Goal: Task Accomplishment & Management: Manage account settings

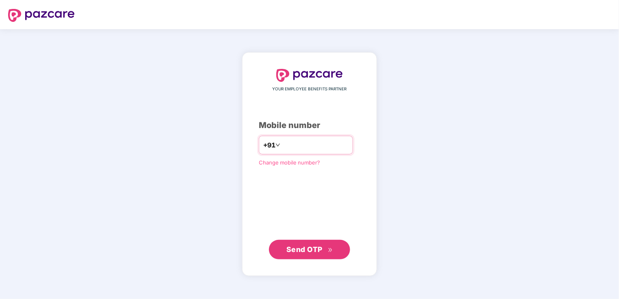
type input "**********"
click at [310, 248] on span "Send OTP" at bounding box center [304, 249] width 36 height 9
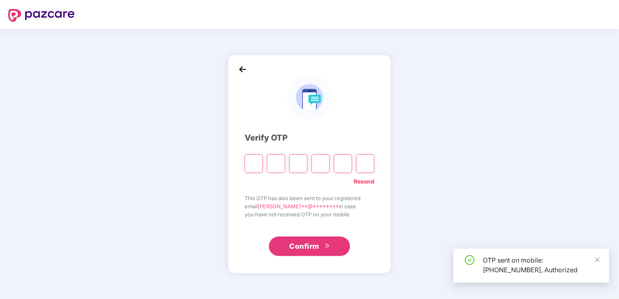
click at [256, 166] on input "Please enter verification code. Digit 1" at bounding box center [253, 163] width 18 height 19
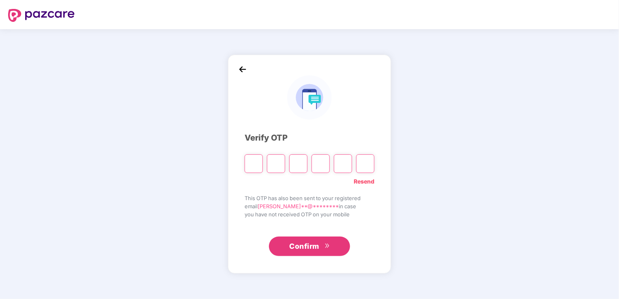
type input "*"
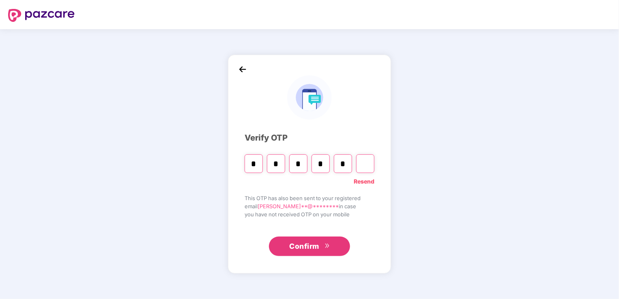
type input "*"
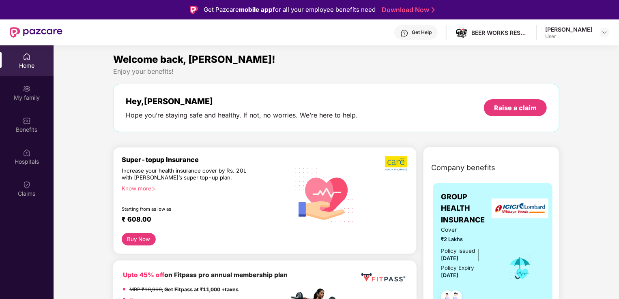
drag, startPoint x: 617, startPoint y: 81, endPoint x: 621, endPoint y: 113, distance: 31.9
click at [618, 113] on html "Get Pazcare mobile app for all your employee benefits need Download Now Get Hel…" at bounding box center [309, 149] width 619 height 299
click at [604, 30] on img at bounding box center [604, 32] width 6 height 6
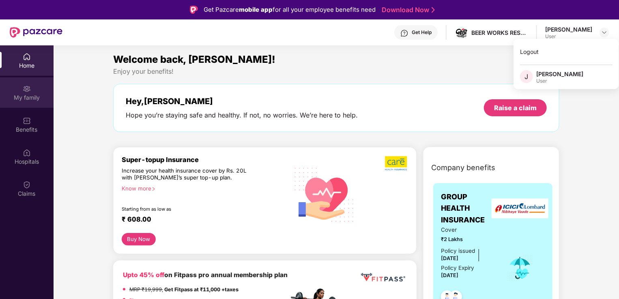
click at [33, 92] on div "My family" at bounding box center [27, 92] width 54 height 30
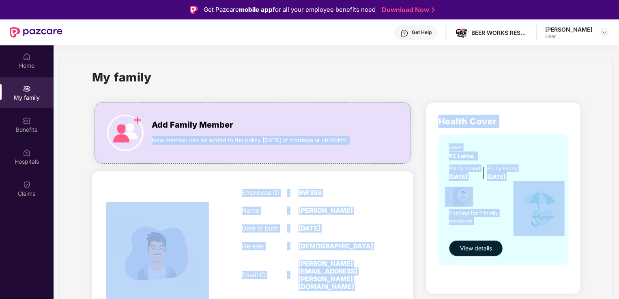
drag, startPoint x: 389, startPoint y: 114, endPoint x: 559, endPoint y: 199, distance: 190.4
click at [559, 199] on div "Add Family Member New member can be added to the policy within 30 days of marri…" at bounding box center [336, 302] width 501 height 413
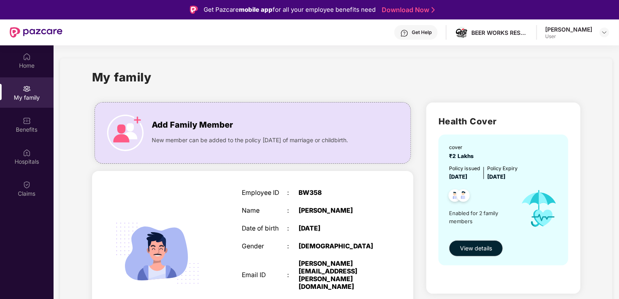
drag, startPoint x: 559, startPoint y: 199, endPoint x: 524, endPoint y: 84, distance: 120.1
click at [524, 84] on div "My family" at bounding box center [336, 82] width 488 height 28
click at [478, 243] on button "View details" at bounding box center [476, 248] width 54 height 16
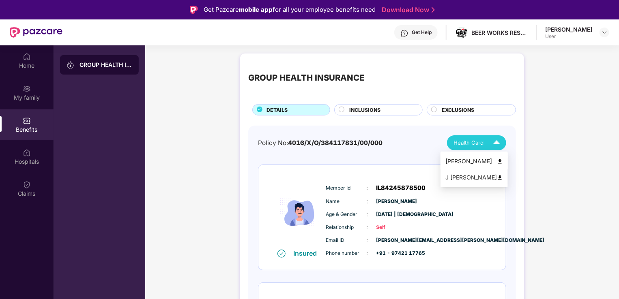
click at [503, 161] on img at bounding box center [500, 161] width 6 height 6
click at [503, 177] on img at bounding box center [500, 178] width 6 height 6
click at [368, 111] on span "INCLUSIONS" at bounding box center [364, 110] width 31 height 8
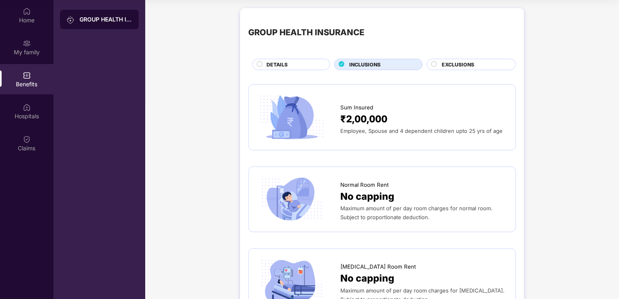
click at [453, 66] on span "EXCLUSIONS" at bounding box center [457, 65] width 32 height 8
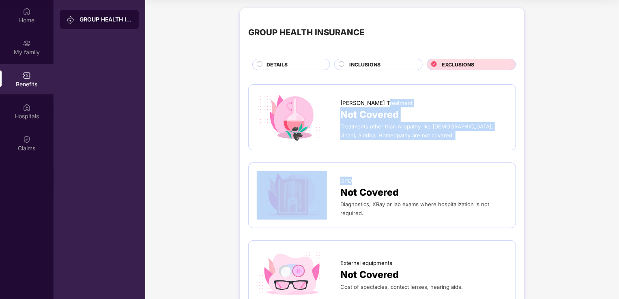
drag, startPoint x: 617, startPoint y: 94, endPoint x: 620, endPoint y: 157, distance: 63.7
click at [618, 157] on html "Get Pazcare mobile app for all your employee benefits need Download Now Get Hel…" at bounding box center [309, 104] width 619 height 299
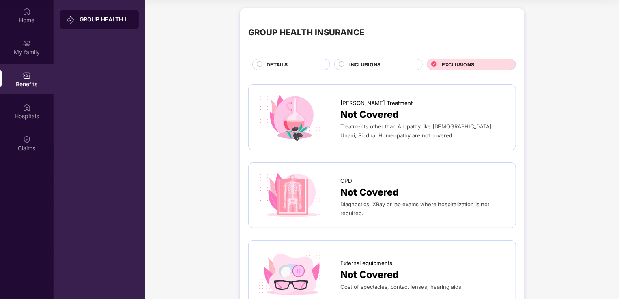
drag, startPoint x: 620, startPoint y: 157, endPoint x: 611, endPoint y: 63, distance: 94.9
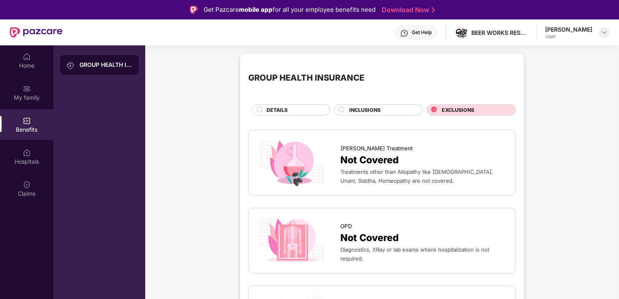
click at [604, 32] on img at bounding box center [604, 32] width 6 height 6
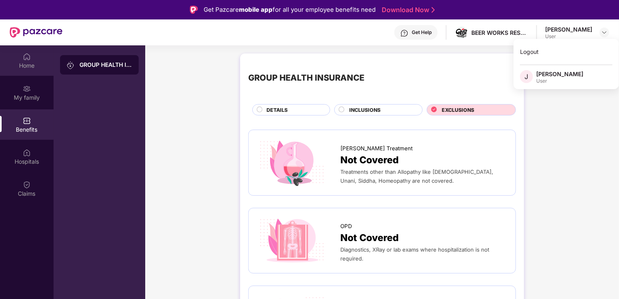
click at [20, 59] on div "Home" at bounding box center [27, 60] width 54 height 30
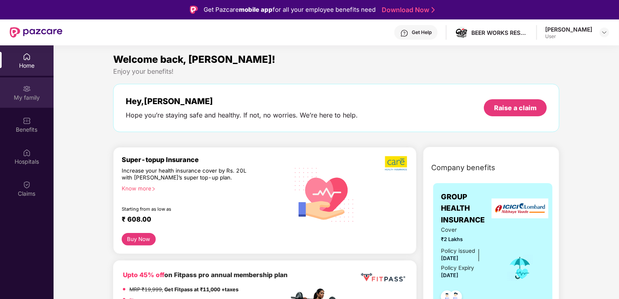
click at [28, 90] on img at bounding box center [27, 89] width 8 height 8
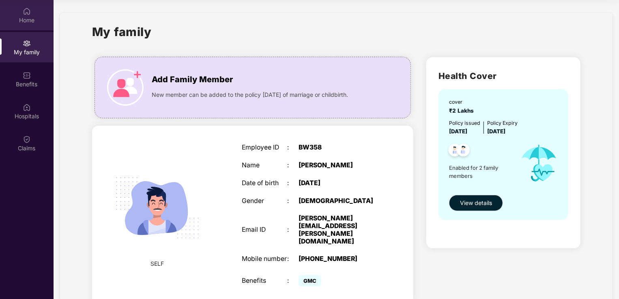
click at [28, 18] on div "Home" at bounding box center [27, 20] width 54 height 8
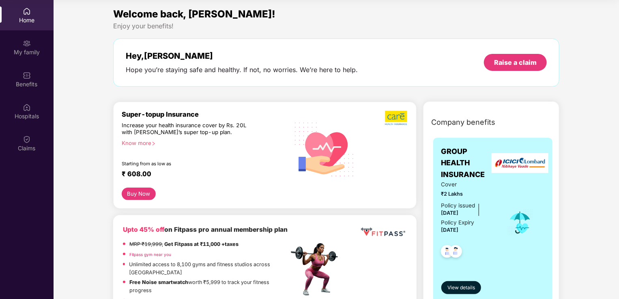
drag, startPoint x: 617, startPoint y: 41, endPoint x: 618, endPoint y: 58, distance: 16.3
drag, startPoint x: 618, startPoint y: 42, endPoint x: 621, endPoint y: 55, distance: 13.7
click at [618, 55] on html "Get Pazcare mobile app for all your employee benefits need Download Now Get Hel…" at bounding box center [309, 104] width 619 height 299
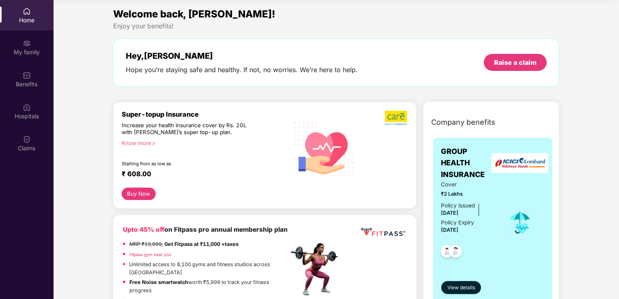
click at [34, 47] on div "My family" at bounding box center [27, 47] width 54 height 30
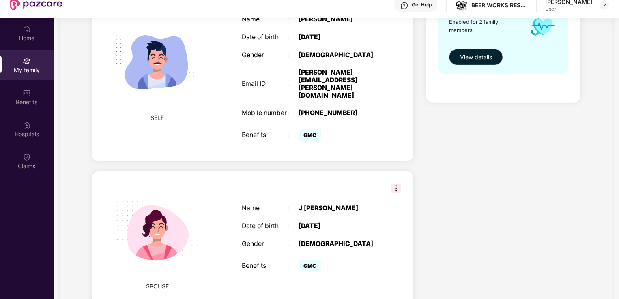
scroll to position [45, 0]
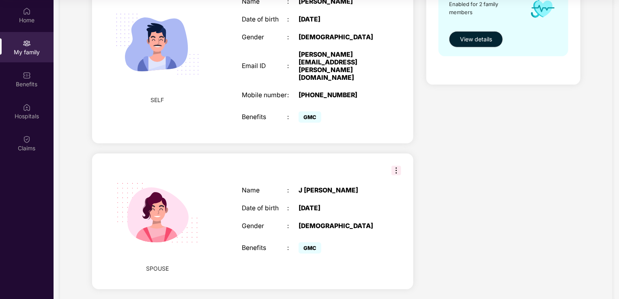
click at [396, 166] on img at bounding box center [396, 171] width 10 height 10
click at [475, 162] on div "Health Cover cover ₹2 Lakhs Policy issued 04 Mar 2025 Policy Expiry 03 Mar 2026…" at bounding box center [503, 93] width 167 height 413
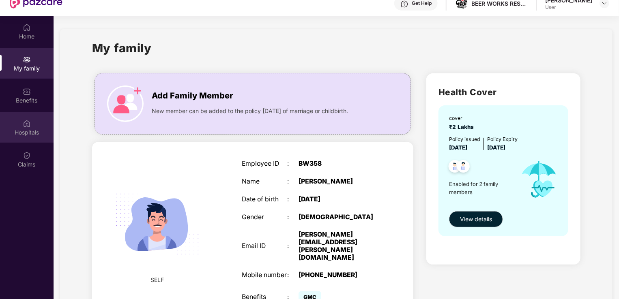
scroll to position [0, 0]
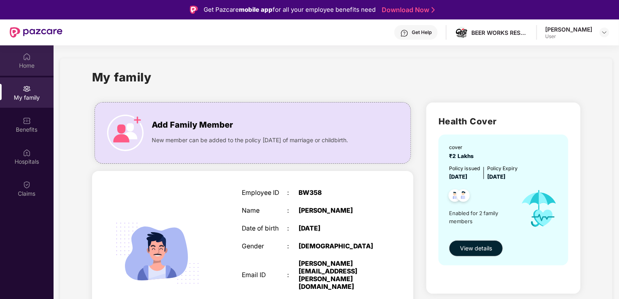
click at [23, 60] on img at bounding box center [27, 57] width 8 height 8
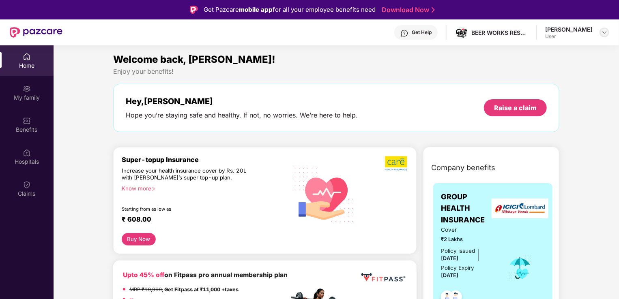
click at [606, 32] on img at bounding box center [604, 32] width 6 height 6
click at [392, 72] on div "Enjoy your benefits!" at bounding box center [336, 71] width 446 height 9
click at [33, 96] on div "My family" at bounding box center [27, 98] width 54 height 8
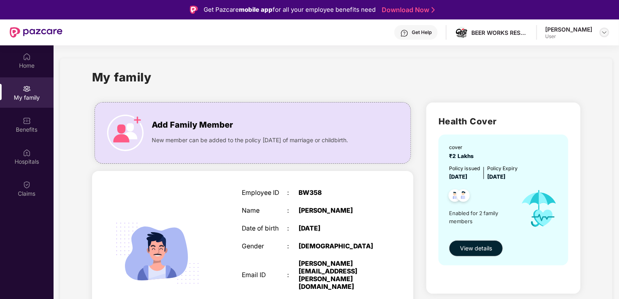
click at [601, 31] on img at bounding box center [604, 32] width 6 height 6
click at [526, 52] on div "Logout" at bounding box center [565, 52] width 105 height 16
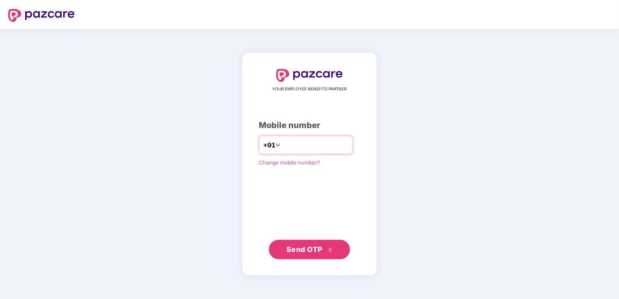
click at [287, 152] on div "+91" at bounding box center [306, 145] width 94 height 19
click at [289, 143] on input "number" at bounding box center [315, 145] width 66 height 13
type input "**********"
click at [316, 252] on span "Send OTP" at bounding box center [304, 249] width 36 height 9
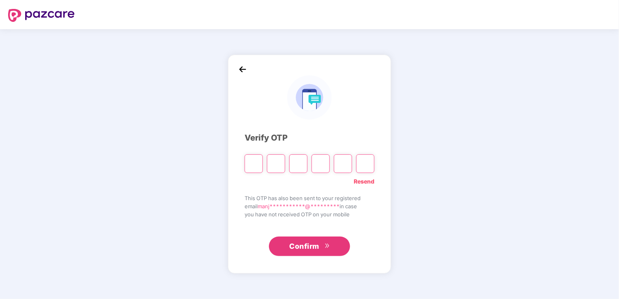
type input "*"
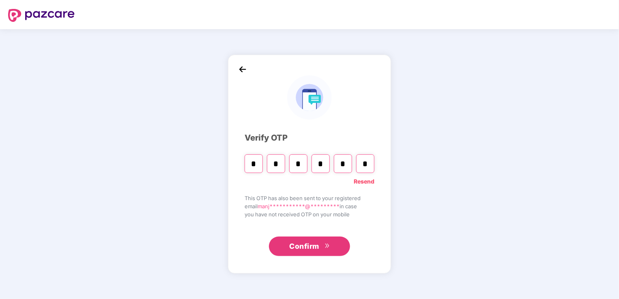
type input "*"
click at [305, 162] on input "*" at bounding box center [298, 163] width 18 height 19
type input "*"
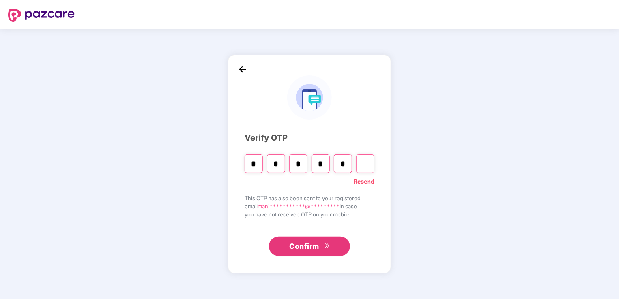
click at [305, 162] on input "*" at bounding box center [298, 163] width 18 height 19
click at [348, 161] on input "*" at bounding box center [343, 163] width 18 height 19
type input "*"
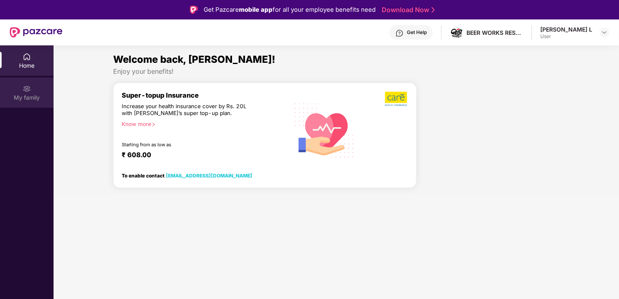
click at [26, 86] on img at bounding box center [27, 89] width 8 height 8
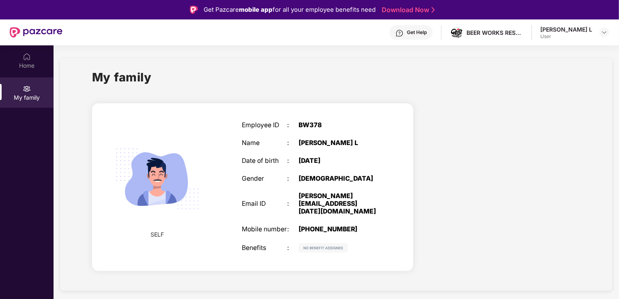
click at [156, 232] on span "SELF" at bounding box center [156, 234] width 13 height 9
click at [24, 60] on img at bounding box center [27, 57] width 8 height 8
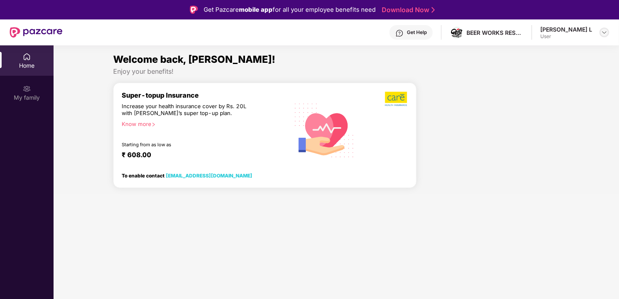
click at [604, 32] on img at bounding box center [604, 32] width 6 height 6
click at [548, 72] on div "[PERSON_NAME] L" at bounding box center [562, 74] width 52 height 8
click at [473, 130] on div at bounding box center [491, 138] width 143 height 112
click at [22, 60] on div "Home" at bounding box center [27, 60] width 54 height 30
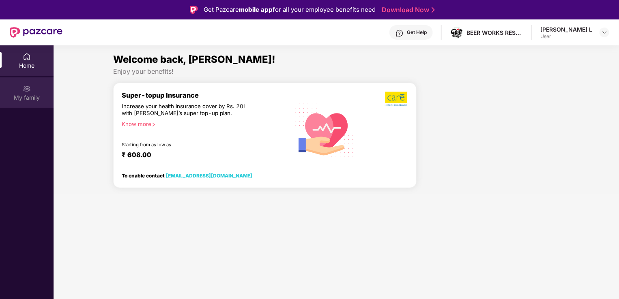
click at [29, 96] on div "My family" at bounding box center [27, 98] width 54 height 8
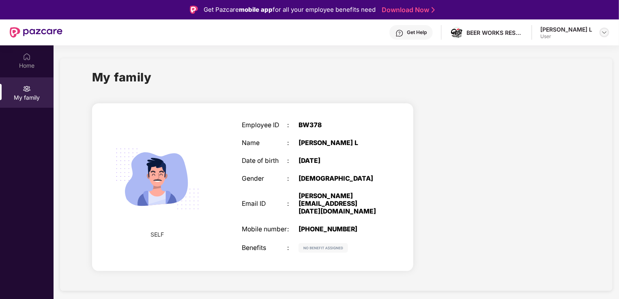
click at [604, 35] on img at bounding box center [604, 32] width 6 height 6
click at [553, 178] on div at bounding box center [503, 188] width 167 height 185
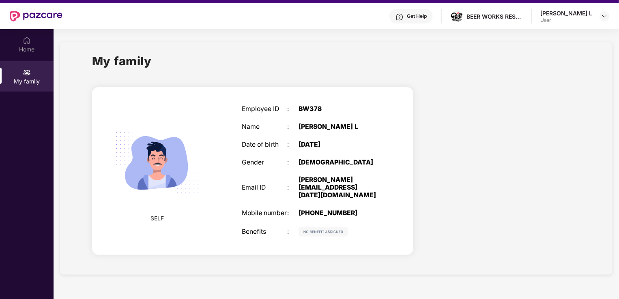
scroll to position [45, 0]
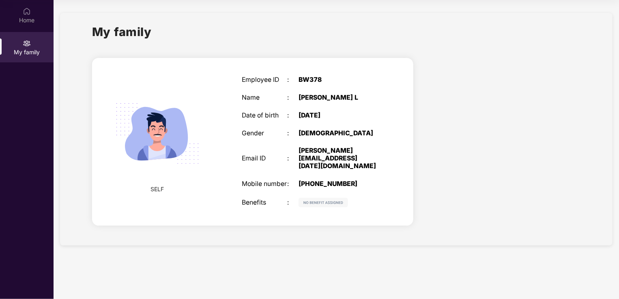
click at [68, 53] on div "My family SELF Employee ID : BW378 Name : [PERSON_NAME] L Date of birth : [DEMO…" at bounding box center [336, 129] width 552 height 233
click at [19, 77] on div "Home My family" at bounding box center [27, 149] width 54 height 299
click at [31, 20] on div "Home" at bounding box center [27, 20] width 54 height 8
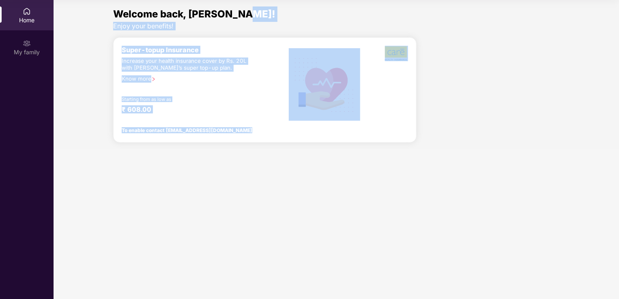
drag, startPoint x: 617, startPoint y: 49, endPoint x: 621, endPoint y: 15, distance: 34.2
click at [618, 15] on html "Get Pazcare mobile app for all your employee benefits need Download Now Get Hel…" at bounding box center [309, 104] width 619 height 299
click at [614, 60] on div "Welcome back, [PERSON_NAME]! Enjoy your benefits! Super-topup Insurance Increas…" at bounding box center [336, 77] width 572 height 143
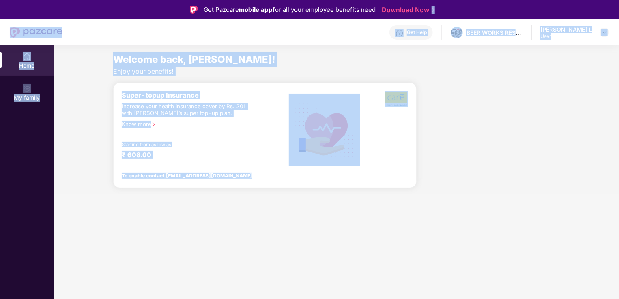
drag, startPoint x: 618, startPoint y: 58, endPoint x: 616, endPoint y: -21, distance: 78.3
click at [616, 0] on html "Get Pazcare mobile app for all your employee benefits need Download Now Get Hel…" at bounding box center [309, 149] width 619 height 299
click at [559, 73] on div "Enjoy your benefits!" at bounding box center [336, 71] width 446 height 9
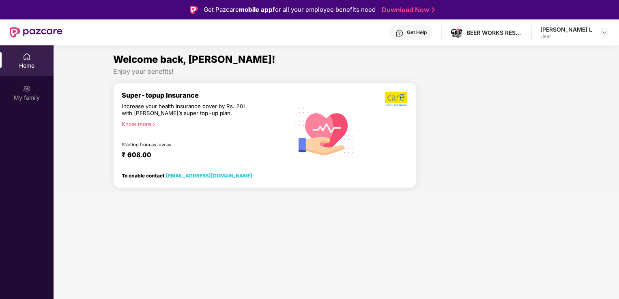
click at [571, 32] on div "[PERSON_NAME] L" at bounding box center [566, 30] width 52 height 8
click at [603, 31] on img at bounding box center [604, 32] width 6 height 6
click at [543, 77] on div "[PERSON_NAME] L" at bounding box center [562, 74] width 52 height 8
click at [23, 62] on div "Home" at bounding box center [27, 66] width 54 height 8
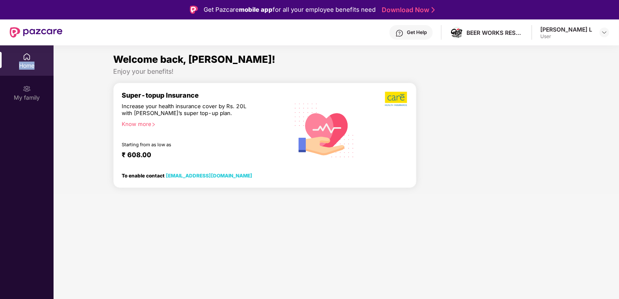
click at [23, 62] on div "Home" at bounding box center [27, 66] width 54 height 8
click at [26, 88] on img at bounding box center [27, 89] width 8 height 8
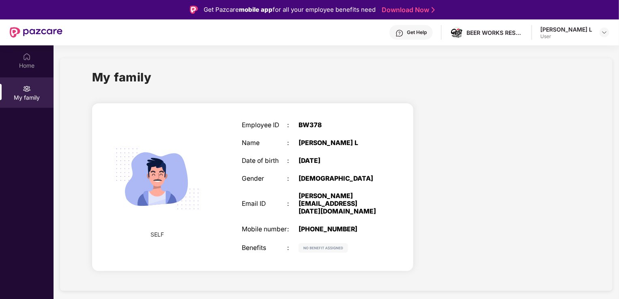
click at [324, 243] on img at bounding box center [322, 248] width 49 height 10
click at [604, 32] on img at bounding box center [604, 32] width 6 height 6
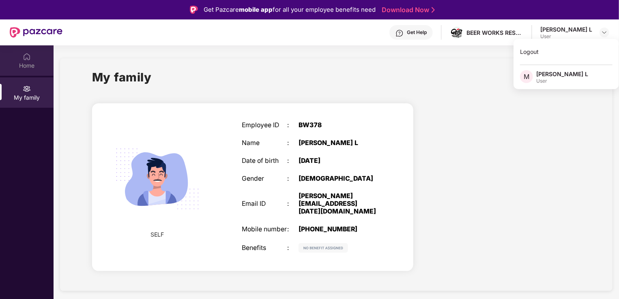
click at [26, 65] on div "Home" at bounding box center [27, 66] width 54 height 8
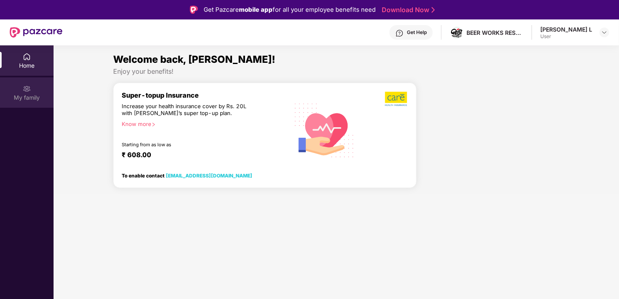
click at [26, 92] on img at bounding box center [27, 89] width 8 height 8
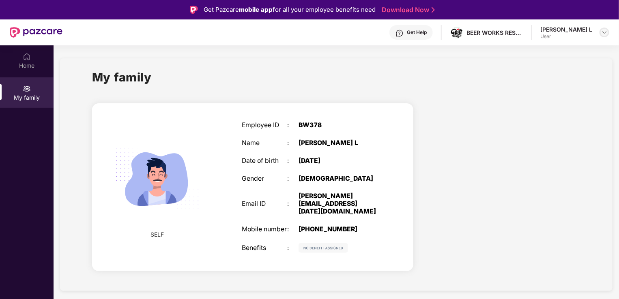
click at [603, 30] on img at bounding box center [604, 32] width 6 height 6
click at [537, 52] on div "Logout" at bounding box center [565, 52] width 105 height 16
